Goal: Information Seeking & Learning: Understand process/instructions

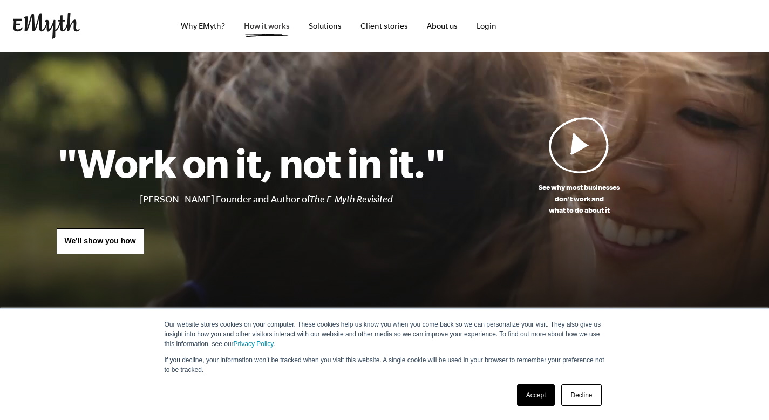
click at [256, 25] on link "How it works" at bounding box center [266, 26] width 63 height 52
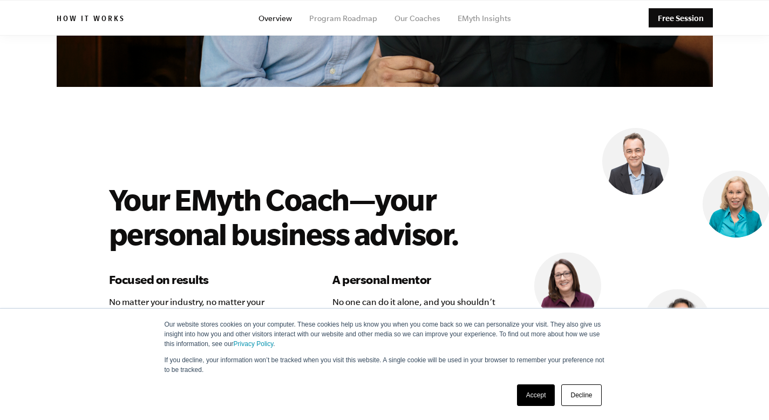
scroll to position [2487, 0]
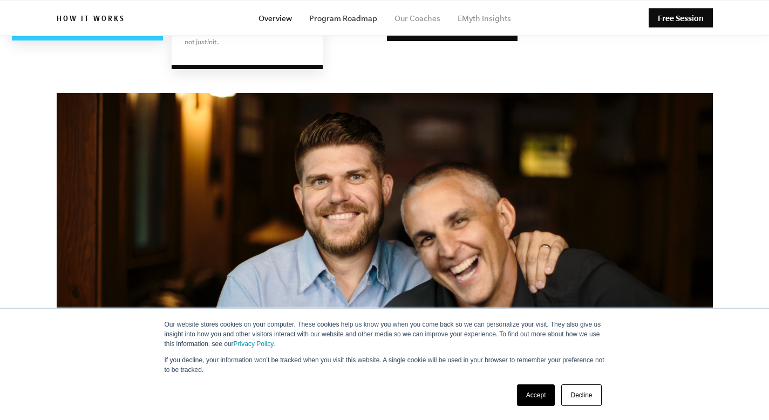
click at [357, 21] on link "Program Roadmap" at bounding box center [343, 18] width 68 height 9
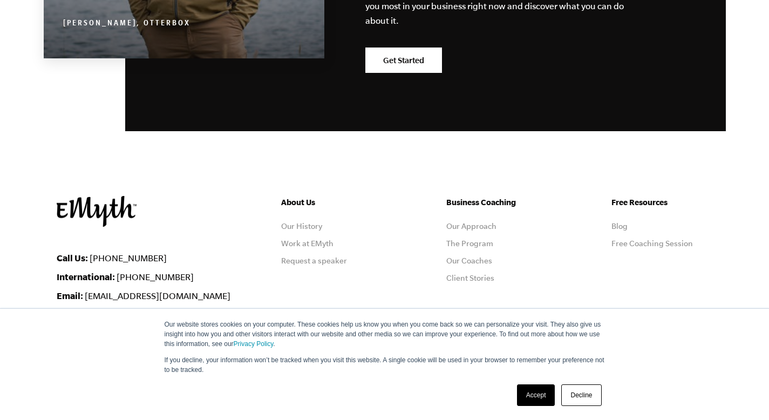
scroll to position [3120, 0]
